Goal: Task Accomplishment & Management: Complete application form

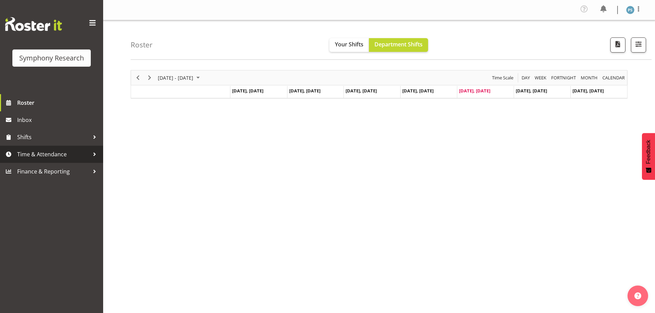
click at [43, 152] on span "Time & Attendance" at bounding box center [53, 154] width 72 height 10
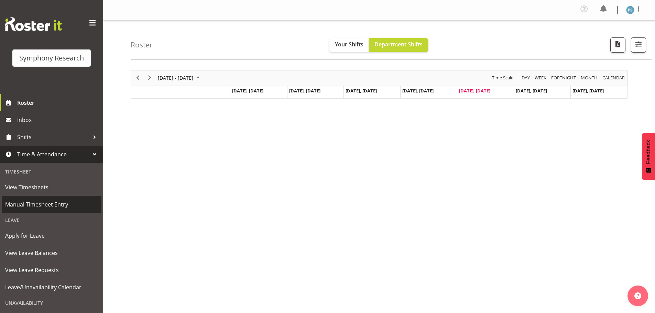
click at [54, 209] on span "Manual Timesheet Entry" at bounding box center [51, 204] width 93 height 10
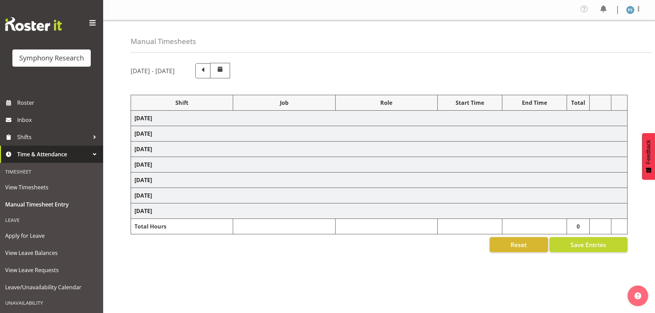
select select "4583"
select select "10527"
select select "4583"
select select "10499"
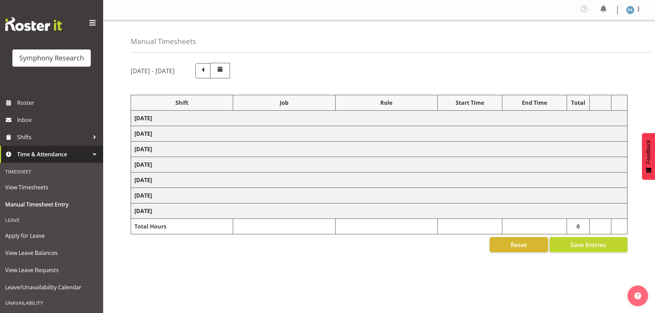
select select "4583"
select select "10527"
select select "4583"
select select "10499"
select select "4583"
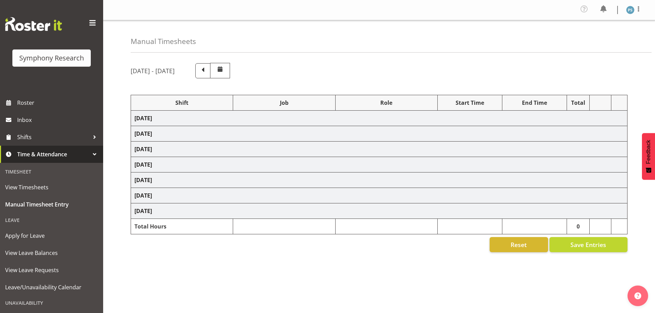
select select "10527"
select select "4583"
select select "10499"
select select "4583"
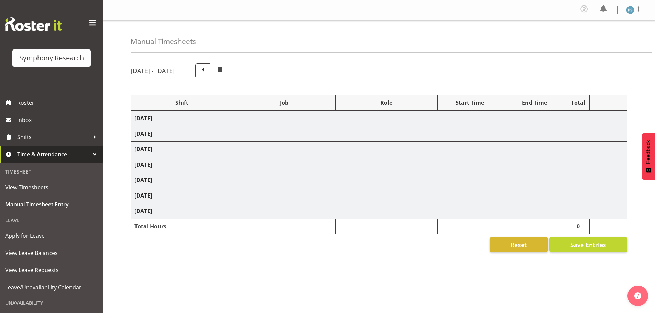
select select "10527"
select select "4583"
select select "10499"
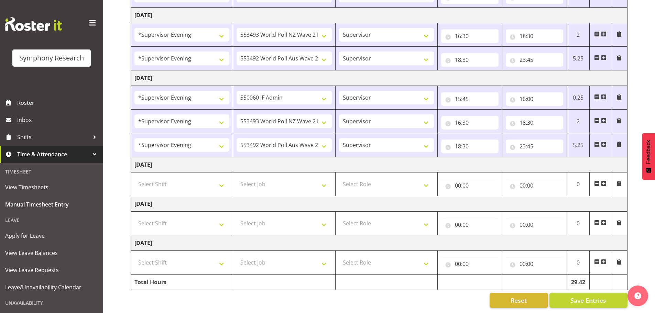
scroll to position [258, 0]
click at [225, 180] on select "Select Shift !!Weekend Residential (Roster IT Shift Label) *Business 9/10am ~ 4…" at bounding box center [181, 184] width 95 height 14
select select "4583"
click at [134, 177] on select "Select Shift !!Weekend Residential (Roster IT Shift Label) *Business 9/10am ~ 4…" at bounding box center [181, 184] width 95 height 14
click at [324, 178] on select "Select Job 550060 IF Admin 553492 World Poll Aus Wave 2 Main 2025 553493 World …" at bounding box center [283, 184] width 95 height 14
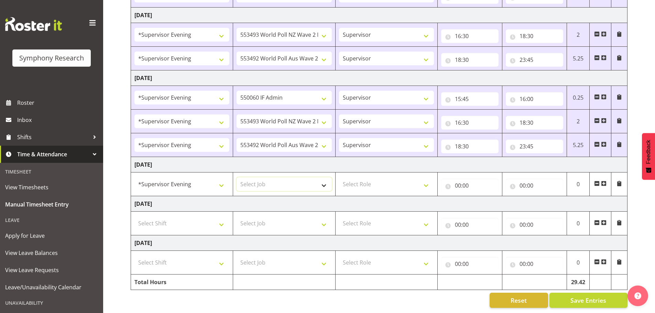
select select "10527"
click at [236, 177] on select "Select Job 550060 IF Admin 553492 World Poll Aus Wave 2 Main 2025 553493 World …" at bounding box center [283, 184] width 95 height 14
click at [423, 180] on select "Select Role Supervisor Briefing Interviewing" at bounding box center [386, 184] width 95 height 14
select select "45"
click at [339, 177] on select "Select Role Supervisor Briefing Interviewing" at bounding box center [386, 184] width 95 height 14
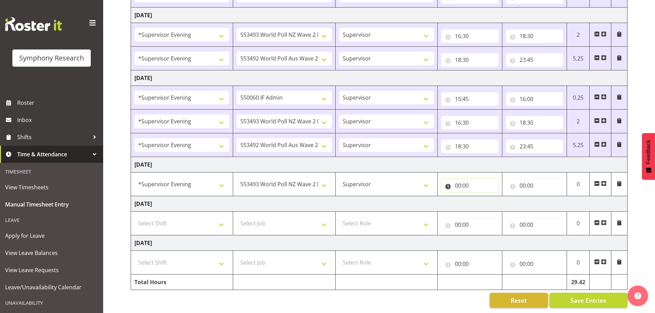
click at [459, 180] on input "00:00" at bounding box center [469, 186] width 57 height 14
click at [489, 200] on select "00 01 02 03 04 05 06 07 08 09 10 11 12 13 14 15 16 17 18 19 20 21 22 23" at bounding box center [487, 204] width 15 height 14
select select "16"
click at [480, 197] on select "00 01 02 03 04 05 06 07 08 09 10 11 12 13 14 15 16 17 18 19 20 21 22 23" at bounding box center [487, 204] width 15 height 14
type input "16:00"
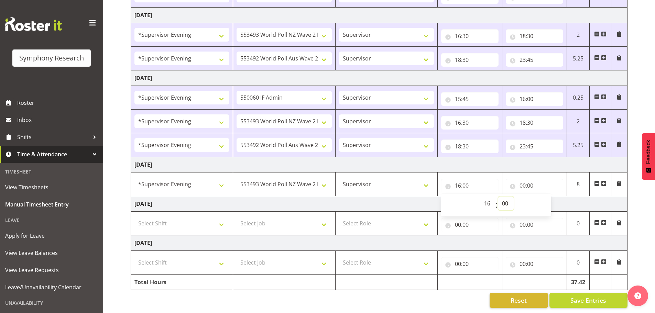
click at [507, 199] on select "00 01 02 03 04 05 06 07 08 09 10 11 12 13 14 15 16 17 18 19 20 21 22 23 24 25 2…" at bounding box center [505, 204] width 15 height 14
select select "30"
click at [498, 197] on select "00 01 02 03 04 05 06 07 08 09 10 11 12 13 14 15 16 17 18 19 20 21 22 23 24 25 2…" at bounding box center [505, 204] width 15 height 14
type input "16:30"
click at [523, 180] on input "00:00" at bounding box center [534, 186] width 57 height 14
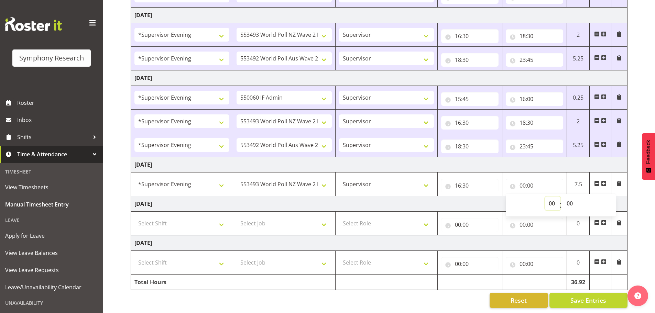
click at [554, 199] on select "00 01 02 03 04 05 06 07 08 09 10 11 12 13 14 15 16 17 18 19 20 21 22 23" at bounding box center [552, 204] width 15 height 14
select select "18"
click at [545, 197] on select "00 01 02 03 04 05 06 07 08 09 10 11 12 13 14 15 16 17 18 19 20 21 22 23" at bounding box center [552, 204] width 15 height 14
type input "18:00"
click at [573, 197] on select "00 01 02 03 04 05 06 07 08 09 10 11 12 13 14 15 16 17 18 19 20 21 22 23 24 25 2…" at bounding box center [570, 204] width 15 height 14
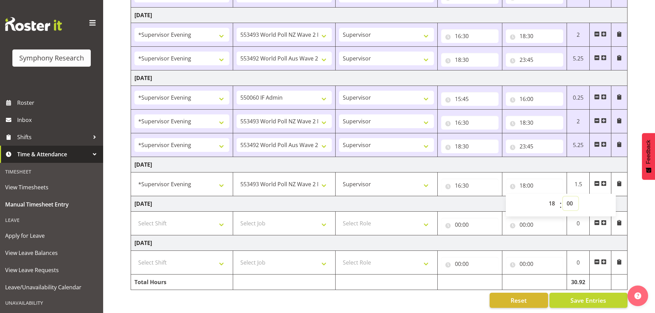
select select "30"
click at [563, 197] on select "00 01 02 03 04 05 06 07 08 09 10 11 12 13 14 15 16 17 18 19 20 21 22 23 24 25 2…" at bounding box center [570, 204] width 15 height 14
type input "18:30"
click at [603, 181] on span at bounding box center [603, 183] width 5 height 5
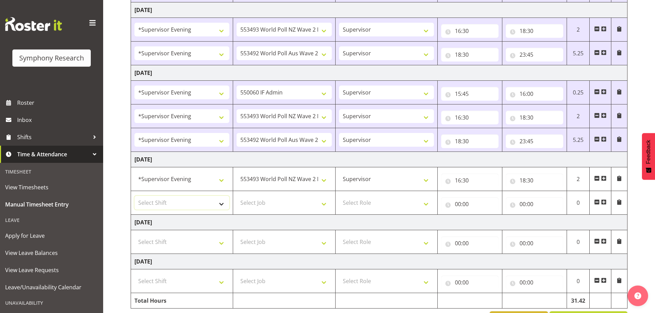
click at [222, 205] on select "Select Shift !!Weekend Residential (Roster IT Shift Label) *Business 9/10am ~ 4…" at bounding box center [181, 203] width 95 height 14
select select "4583"
click at [134, 196] on select "Select Shift !!Weekend Residential (Roster IT Shift Label) *Business 9/10am ~ 4…" at bounding box center [181, 203] width 95 height 14
click at [321, 203] on select "Select Job 550060 IF Admin 553492 World Poll Aus Wave 2 Main 2025 553493 World …" at bounding box center [283, 203] width 95 height 14
select select "10499"
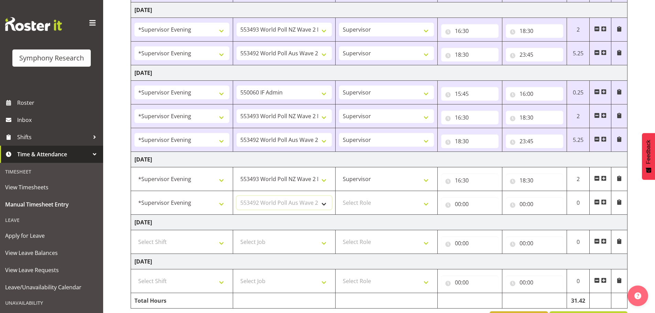
click at [236, 196] on select "Select Job 550060 IF Admin 553492 World Poll Aus Wave 2 Main 2025 553493 World …" at bounding box center [283, 203] width 95 height 14
click at [422, 205] on select "Select Role Supervisor Briefing Interviewing" at bounding box center [386, 203] width 95 height 14
select select "45"
click at [339, 196] on select "Select Role Supervisor Briefing Interviewing" at bounding box center [386, 203] width 95 height 14
click at [459, 204] on input "00:00" at bounding box center [469, 204] width 57 height 14
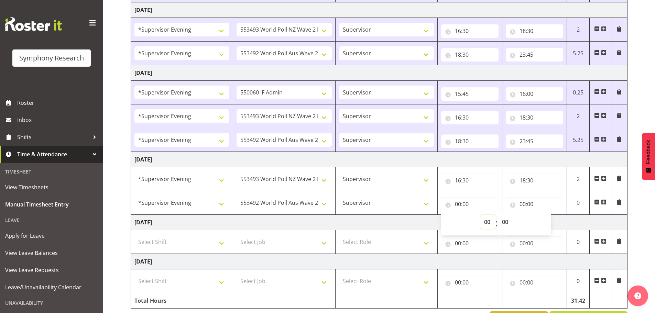
click at [485, 222] on select "00 01 02 03 04 05 06 07 08 09 10 11 12 13 14 15 16 17 18 19 20 21 22 23" at bounding box center [487, 222] width 15 height 14
select select "18"
click at [480, 215] on select "00 01 02 03 04 05 06 07 08 09 10 11 12 13 14 15 16 17 18 19 20 21 22 23" at bounding box center [487, 222] width 15 height 14
type input "18:00"
click at [506, 223] on select "00 01 02 03 04 05 06 07 08 09 10 11 12 13 14 15 16 17 18 19 20 21 22 23 24 25 2…" at bounding box center [505, 222] width 15 height 14
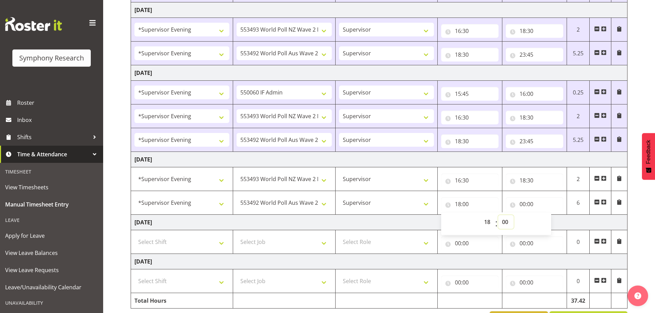
select select "30"
click at [498, 215] on select "00 01 02 03 04 05 06 07 08 09 10 11 12 13 14 15 16 17 18 19 20 21 22 23 24 25 2…" at bounding box center [505, 222] width 15 height 14
type input "18:30"
click at [520, 202] on input "00:00" at bounding box center [534, 204] width 57 height 14
click at [547, 220] on select "00 01 02 03 04 05 06 07 08 09 10 11 12 13 14 15 16 17 18 19 20 21 22 23" at bounding box center [552, 222] width 15 height 14
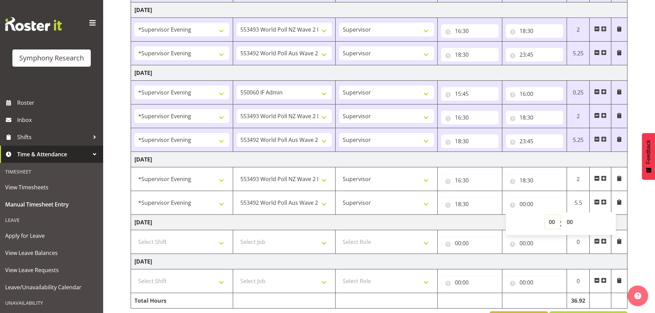
select select "23"
click at [545, 215] on select "00 01 02 03 04 05 06 07 08 09 10 11 12 13 14 15 16 17 18 19 20 21 22 23" at bounding box center [552, 222] width 15 height 14
type input "23:00"
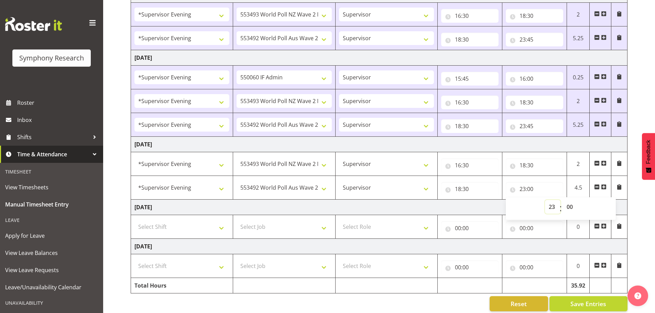
scroll to position [281, 0]
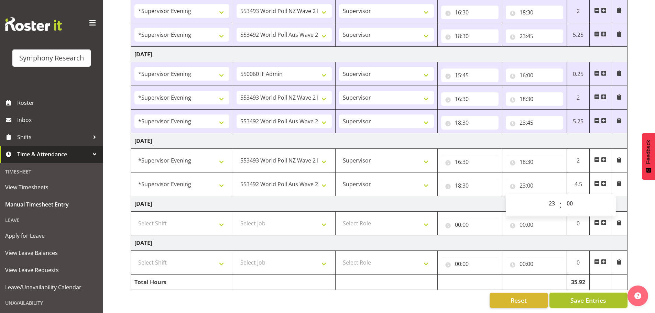
click at [579, 297] on span "Save Entries" at bounding box center [588, 300] width 36 height 9
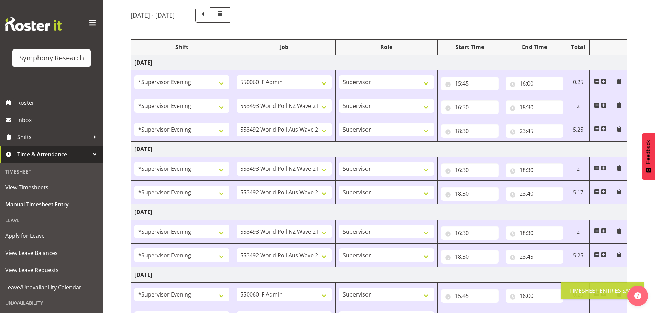
scroll to position [0, 0]
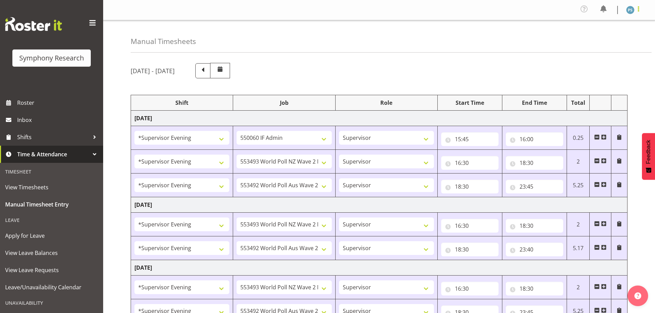
click at [637, 10] on span at bounding box center [638, 9] width 8 height 8
click at [606, 38] on link "Log Out" at bounding box center [609, 38] width 66 height 12
